Goal: Task Accomplishment & Management: Complete application form

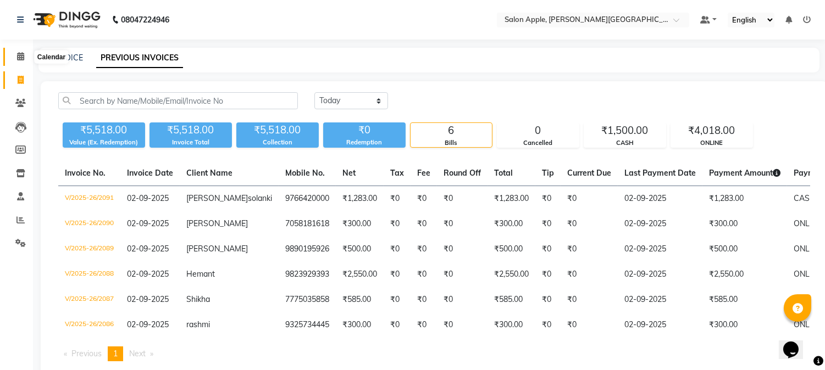
click at [17, 58] on icon at bounding box center [20, 56] width 7 height 8
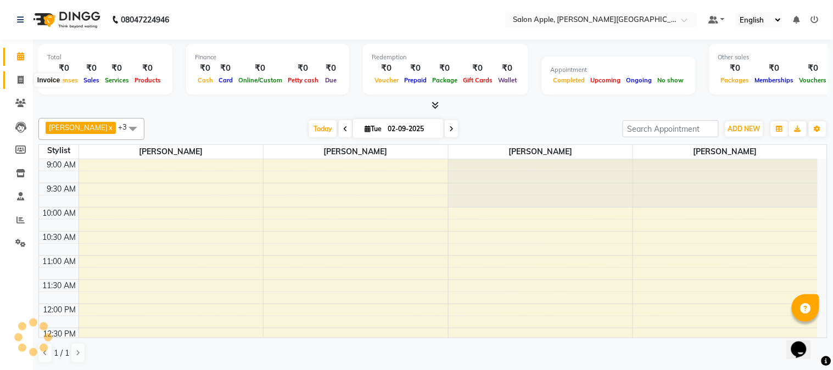
click at [21, 79] on icon at bounding box center [21, 80] width 6 height 8
select select "4128"
select select "service"
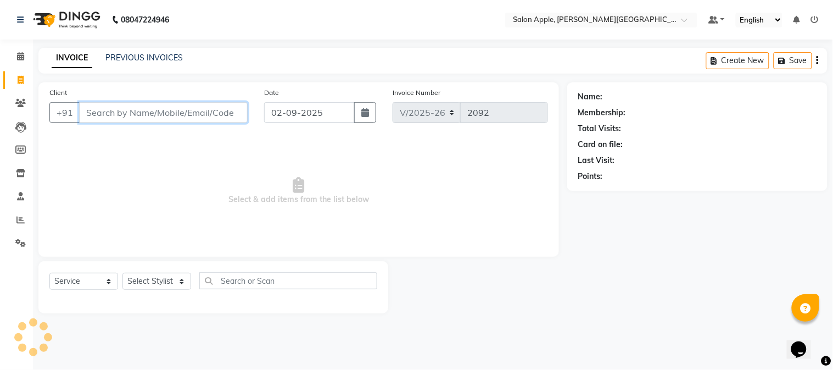
click at [121, 115] on input "Client" at bounding box center [163, 112] width 169 height 21
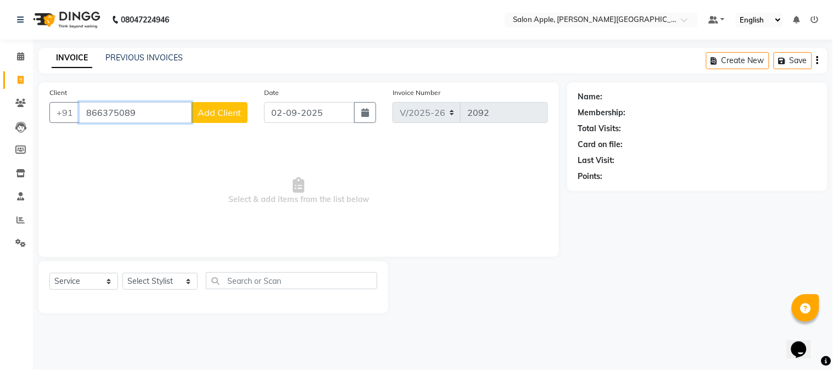
click at [100, 111] on input "866375089" at bounding box center [135, 112] width 113 height 21
click at [158, 110] on input "8668375089" at bounding box center [135, 112] width 113 height 21
type input "8668375089"
click at [221, 110] on span "Add Client" at bounding box center [219, 112] width 43 height 11
select select "22"
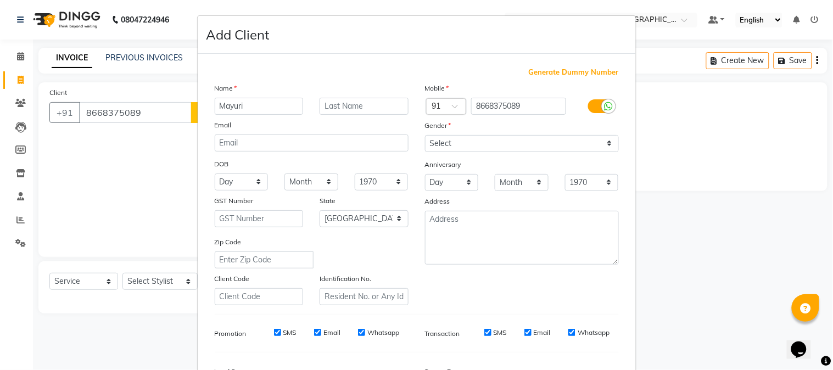
type input "Mayuri"
click at [468, 138] on select "Select [DEMOGRAPHIC_DATA] [DEMOGRAPHIC_DATA] Other Prefer Not To Say" at bounding box center [522, 143] width 194 height 17
select select "[DEMOGRAPHIC_DATA]"
click at [425, 135] on select "Select [DEMOGRAPHIC_DATA] [DEMOGRAPHIC_DATA] Other Prefer Not To Say" at bounding box center [522, 143] width 194 height 17
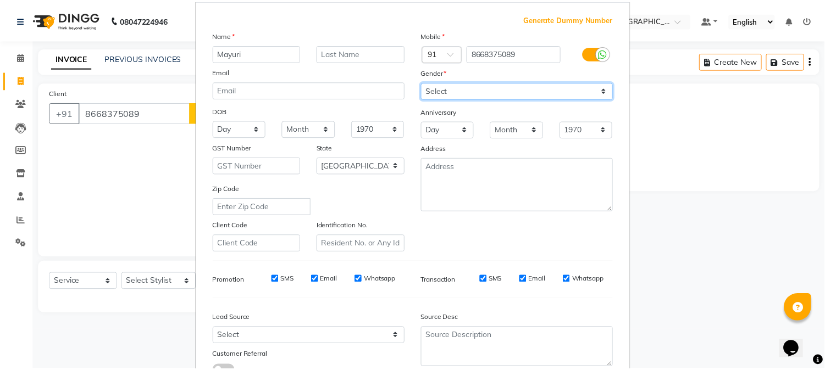
scroll to position [137, 0]
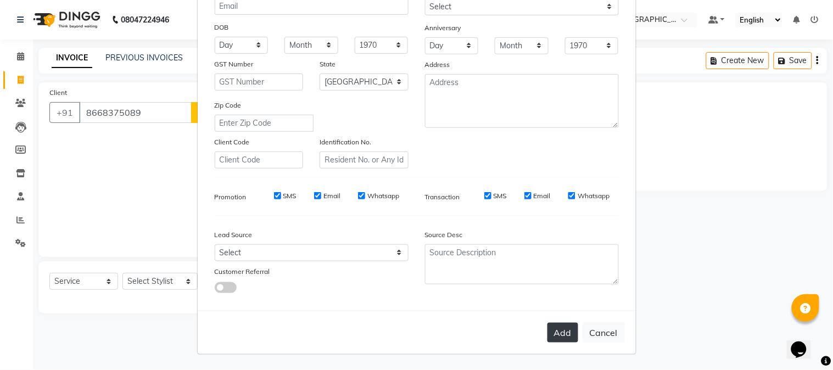
click at [569, 327] on button "Add" at bounding box center [563, 333] width 31 height 20
select select
select select "null"
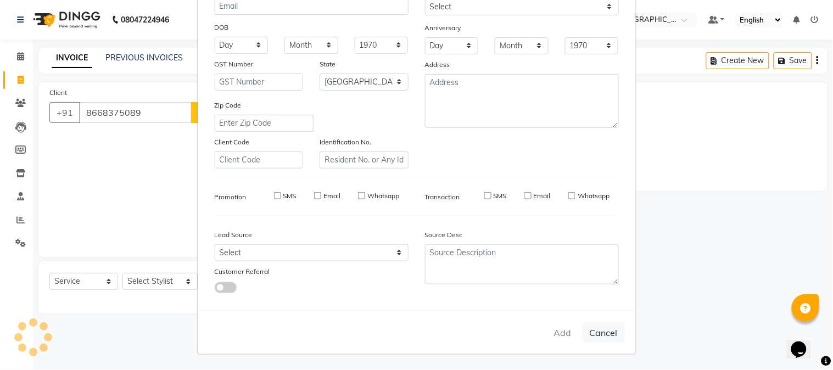
select select
checkbox input "false"
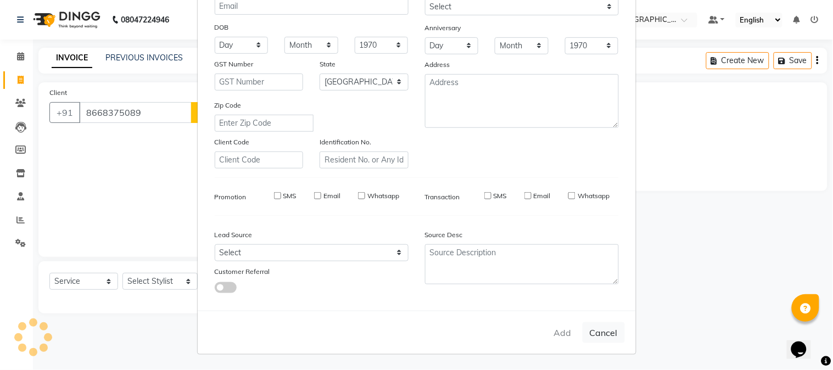
checkbox input "false"
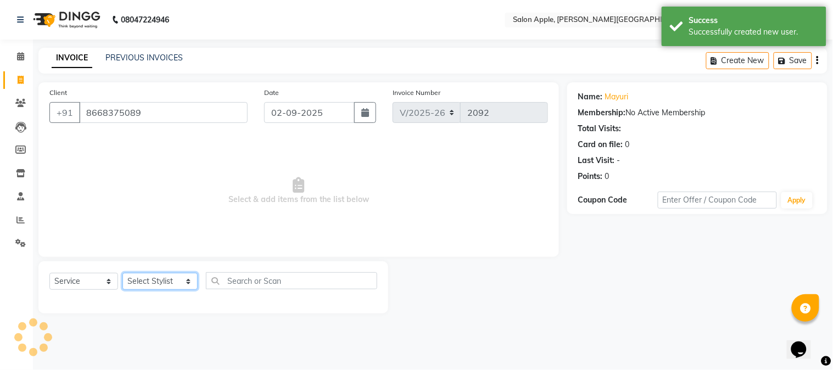
click at [149, 281] on select "Select Stylist [PERSON_NAME] [PERSON_NAME] Kranti arun Vanakalas [MEDICAL_DATA]…" at bounding box center [160, 281] width 75 height 17
select select "21401"
click at [123, 274] on select "Select Stylist [PERSON_NAME] [PERSON_NAME] Kranti arun Vanakalas [MEDICAL_DATA]…" at bounding box center [160, 281] width 75 height 17
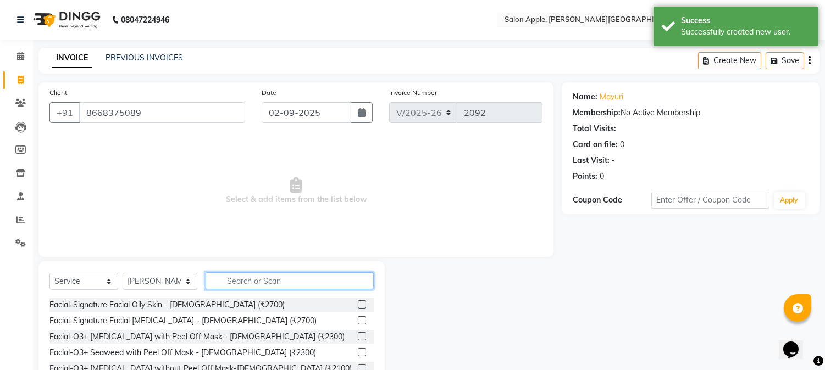
click at [235, 282] on input "text" at bounding box center [289, 281] width 168 height 17
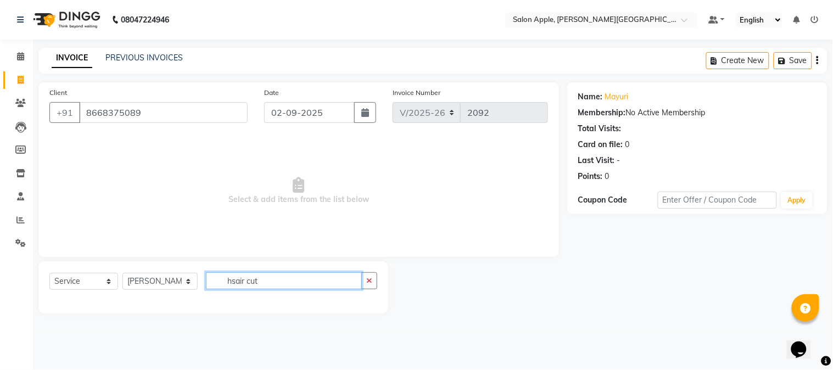
click at [231, 282] on input "hsair cut" at bounding box center [284, 281] width 156 height 17
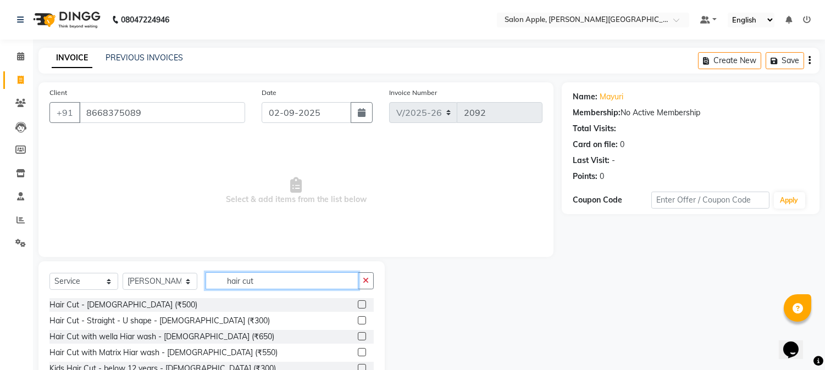
type input "hair cut"
click at [358, 304] on label at bounding box center [362, 305] width 8 height 8
click at [358, 304] on input "checkbox" at bounding box center [361, 305] width 7 height 7
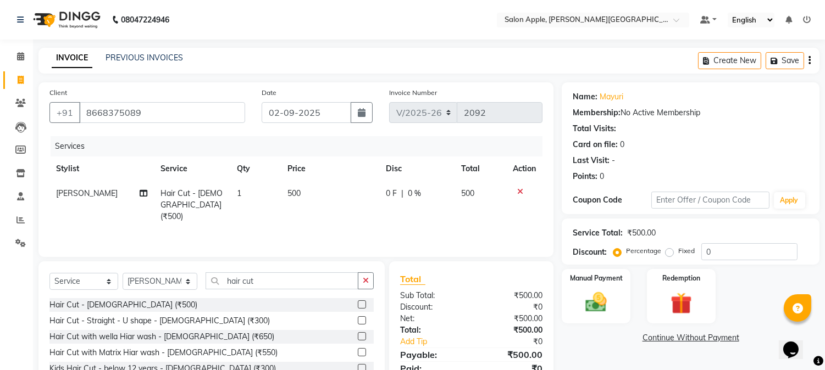
click at [358, 304] on label at bounding box center [362, 305] width 8 height 8
click at [358, 304] on input "checkbox" at bounding box center [361, 305] width 7 height 7
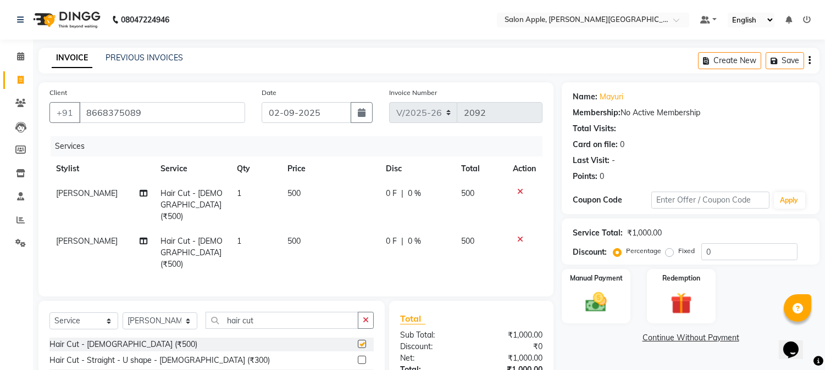
checkbox input "false"
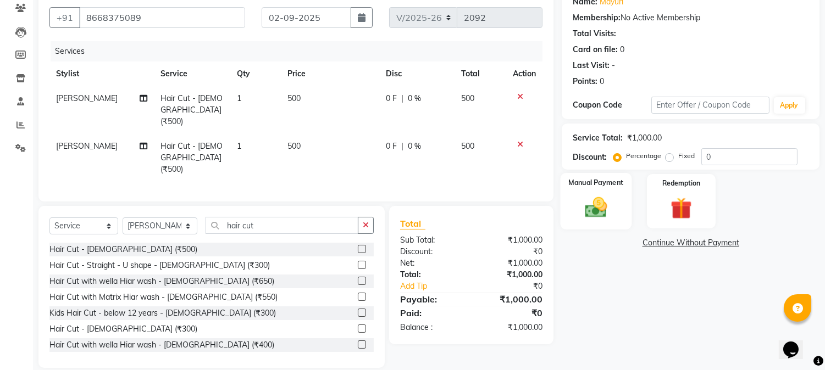
click at [586, 209] on img at bounding box center [596, 208] width 36 height 26
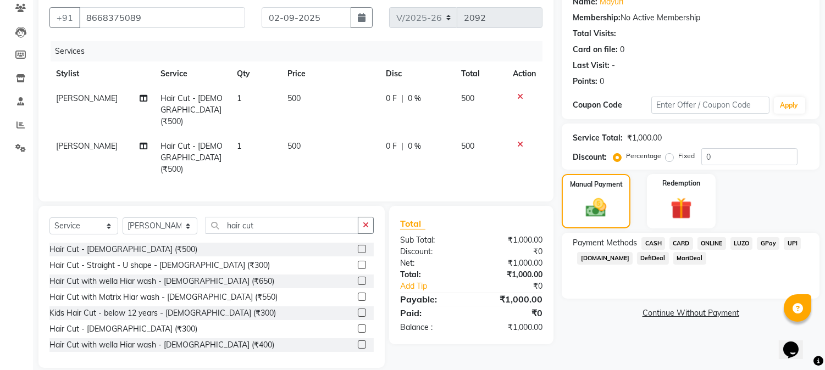
click at [653, 243] on span "CASH" at bounding box center [653, 243] width 24 height 13
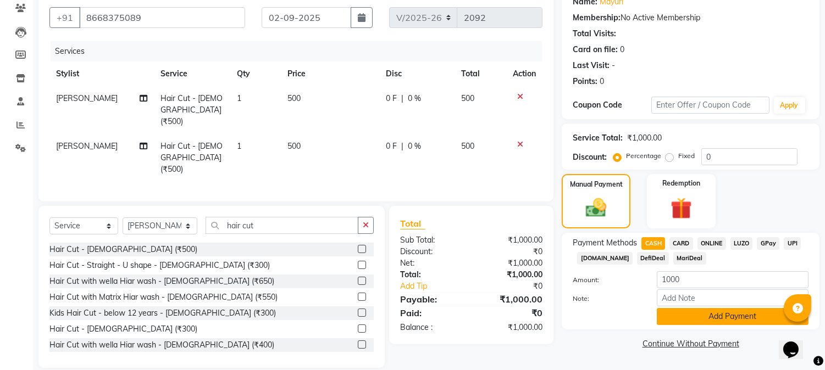
click at [678, 316] on button "Add Payment" at bounding box center [733, 316] width 152 height 17
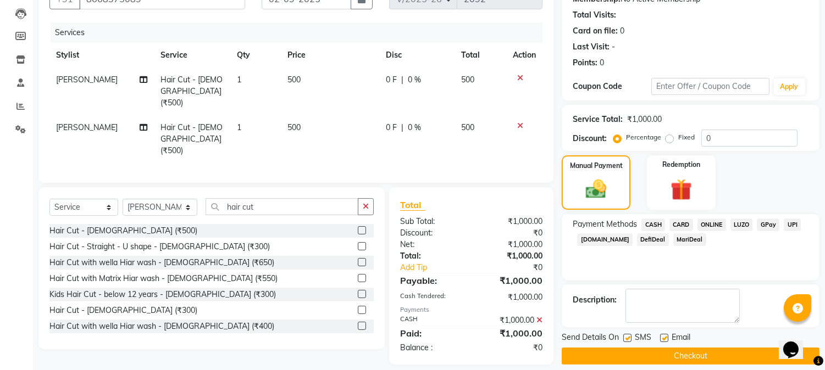
scroll to position [124, 0]
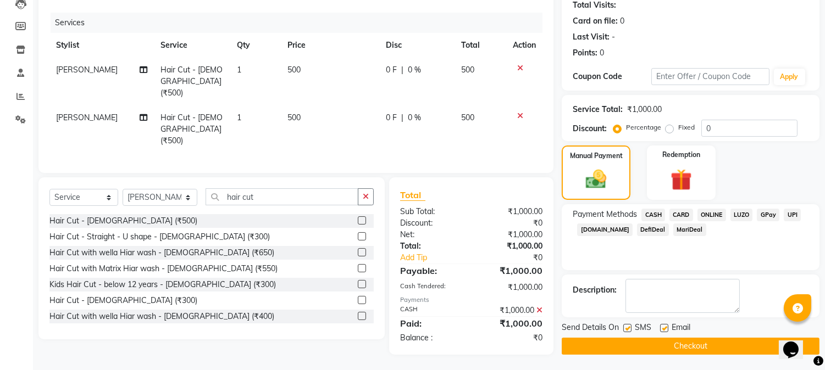
click at [657, 341] on button "Checkout" at bounding box center [691, 346] width 258 height 17
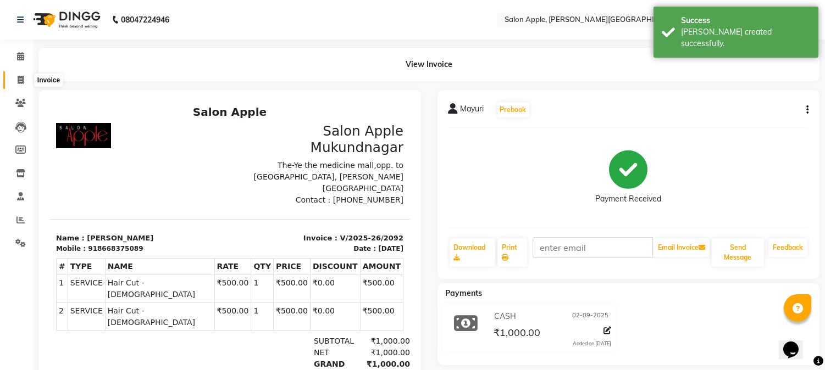
click at [23, 81] on icon at bounding box center [21, 80] width 6 height 8
select select "service"
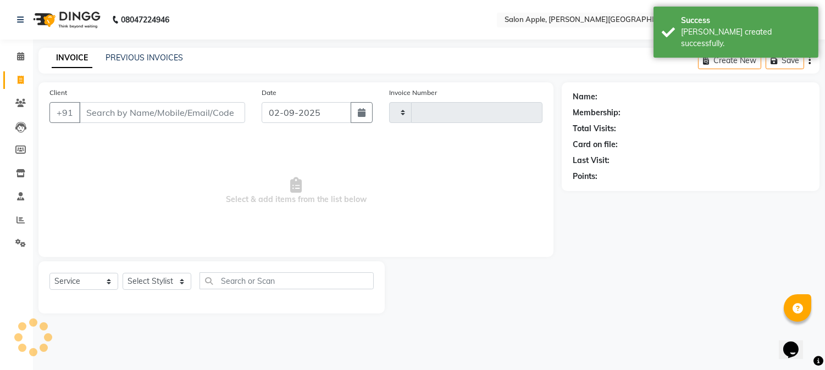
type input "2093"
select select "4128"
click at [140, 51] on div "INVOICE PREVIOUS INVOICES Create New Save" at bounding box center [433, 61] width 790 height 26
click at [141, 58] on link "PREVIOUS INVOICES" at bounding box center [143, 58] width 77 height 10
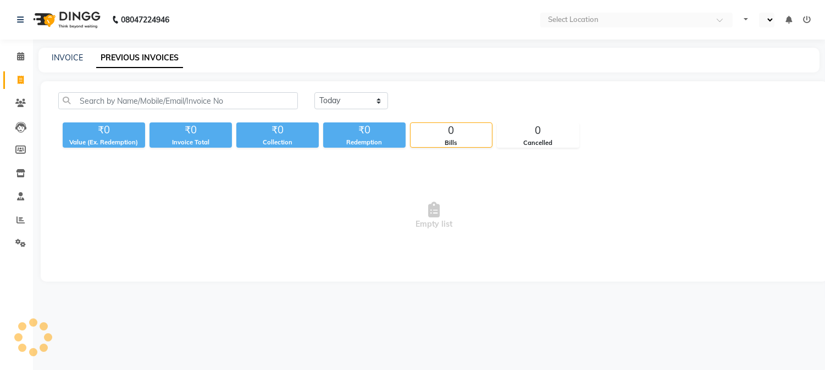
select select "en"
